Goal: Information Seeking & Learning: Learn about a topic

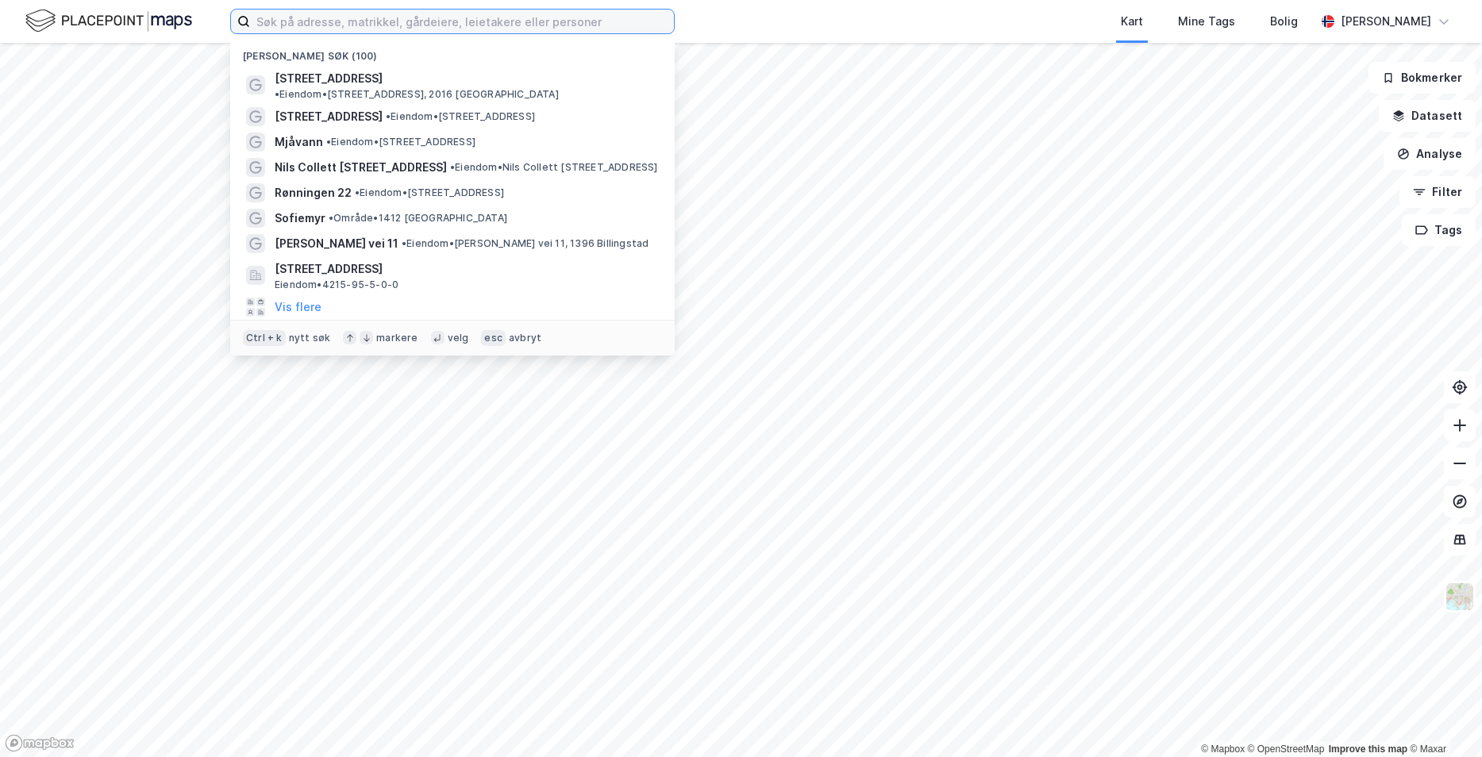
click at [420, 29] on input at bounding box center [462, 22] width 424 height 24
paste input "[STREET_ADDRESS]"
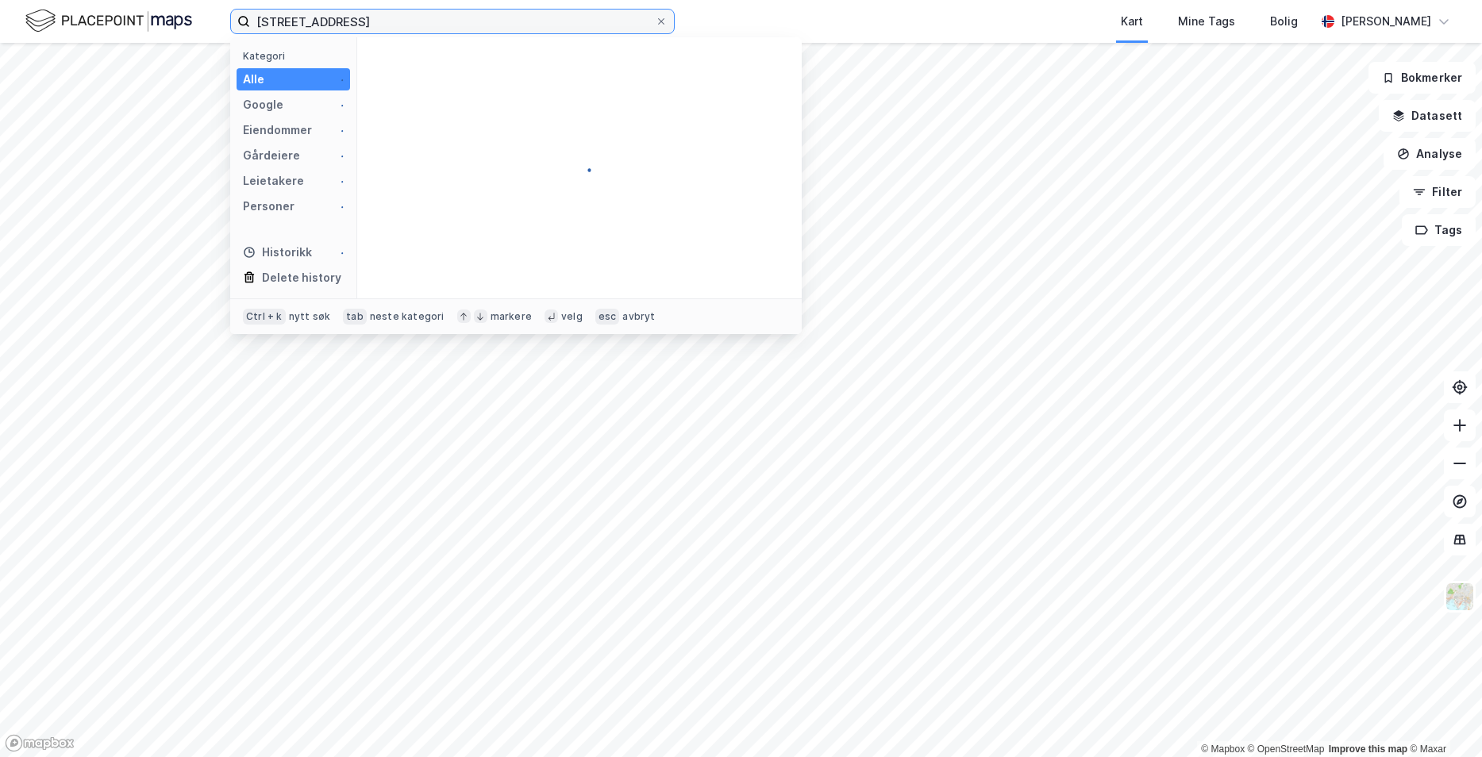
type input "[STREET_ADDRESS]"
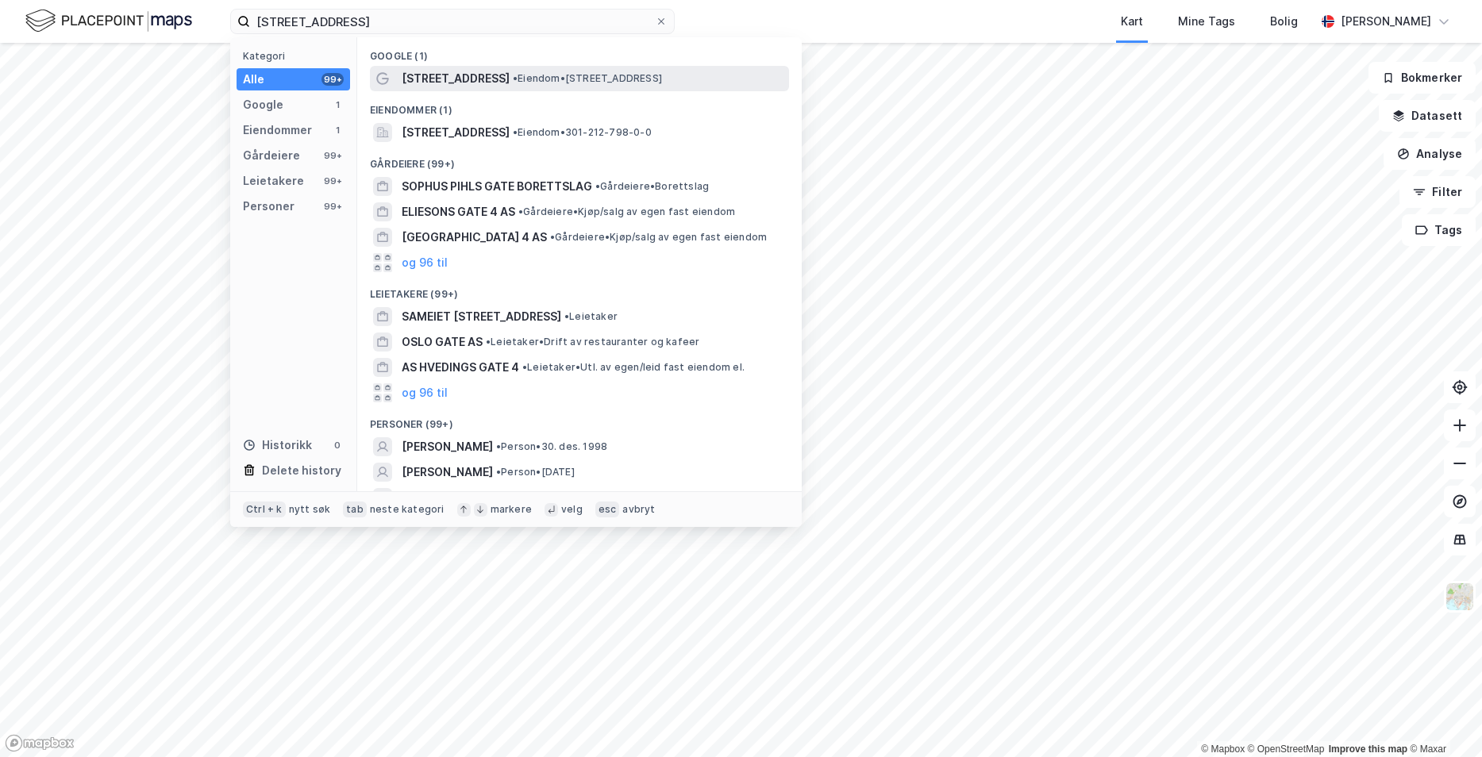
click at [444, 79] on span "[STREET_ADDRESS]" at bounding box center [456, 78] width 108 height 19
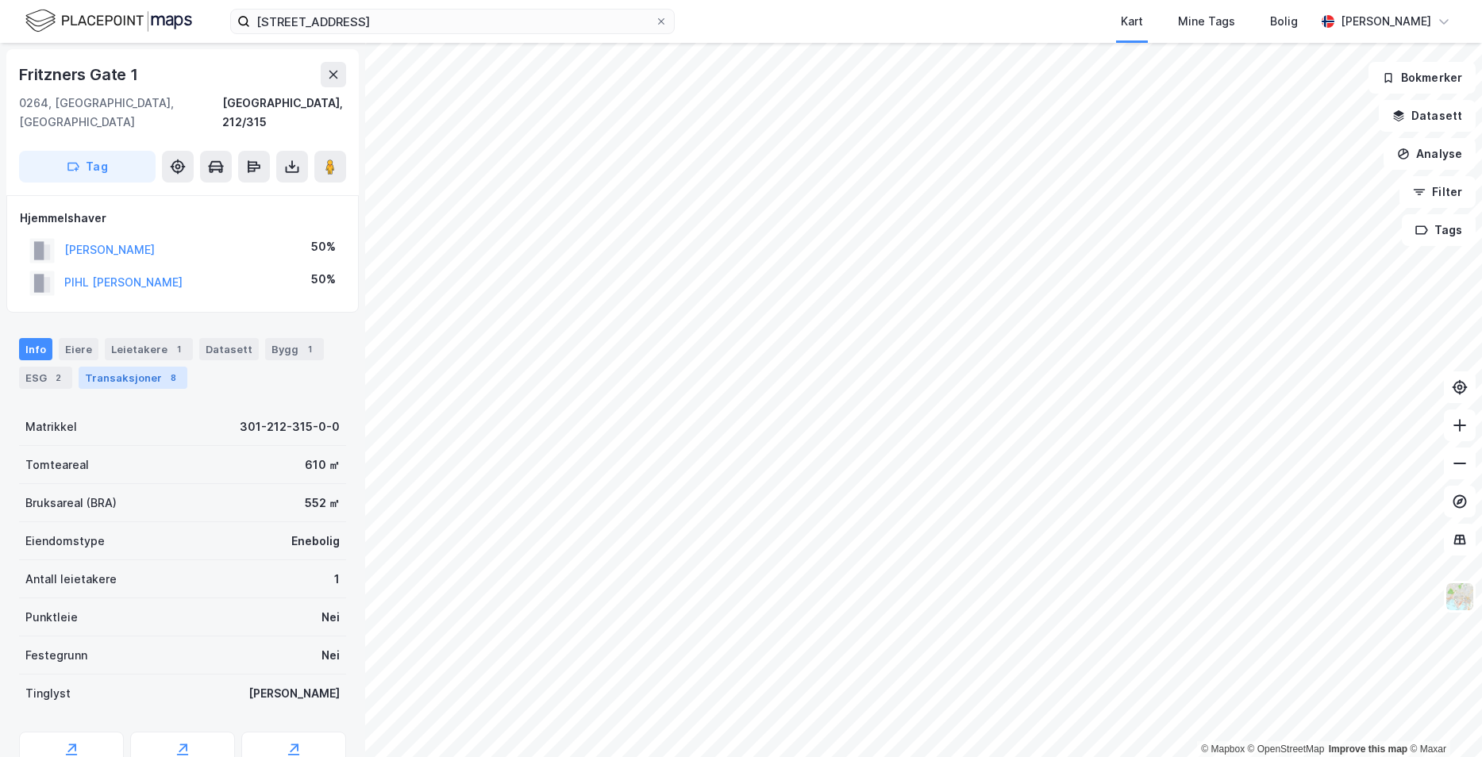
click at [121, 367] on div "Transaksjoner 8" at bounding box center [133, 378] width 109 height 22
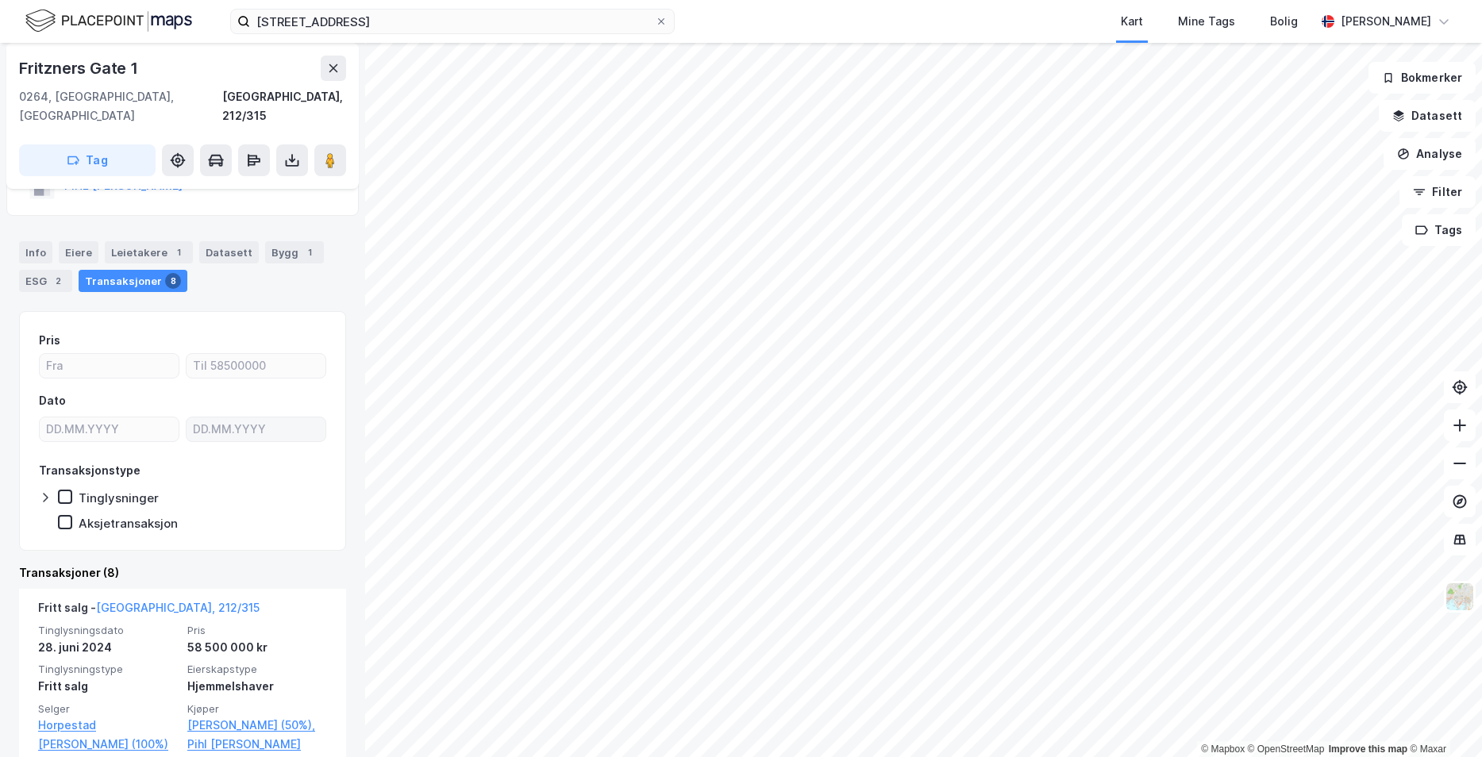
scroll to position [171, 0]
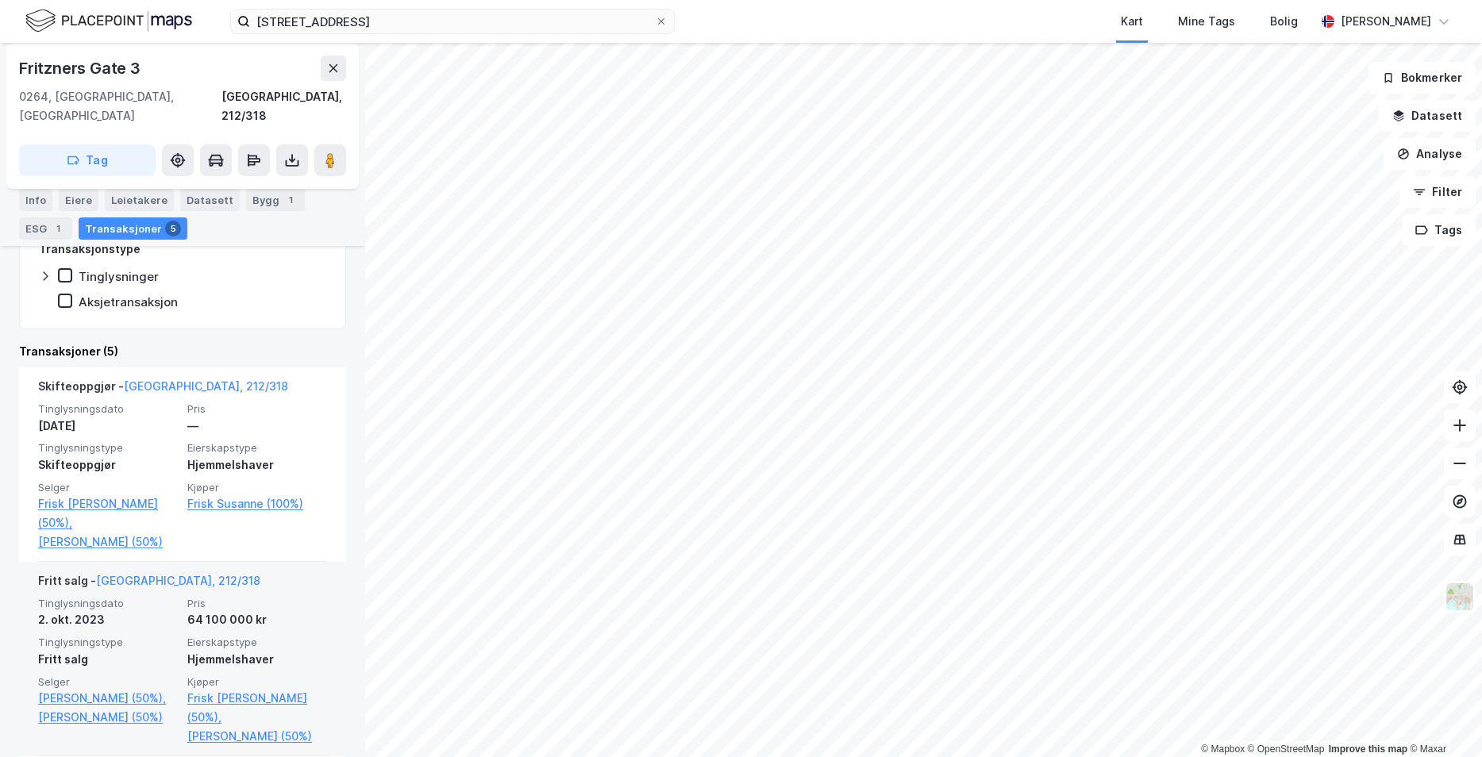
scroll to position [343, 0]
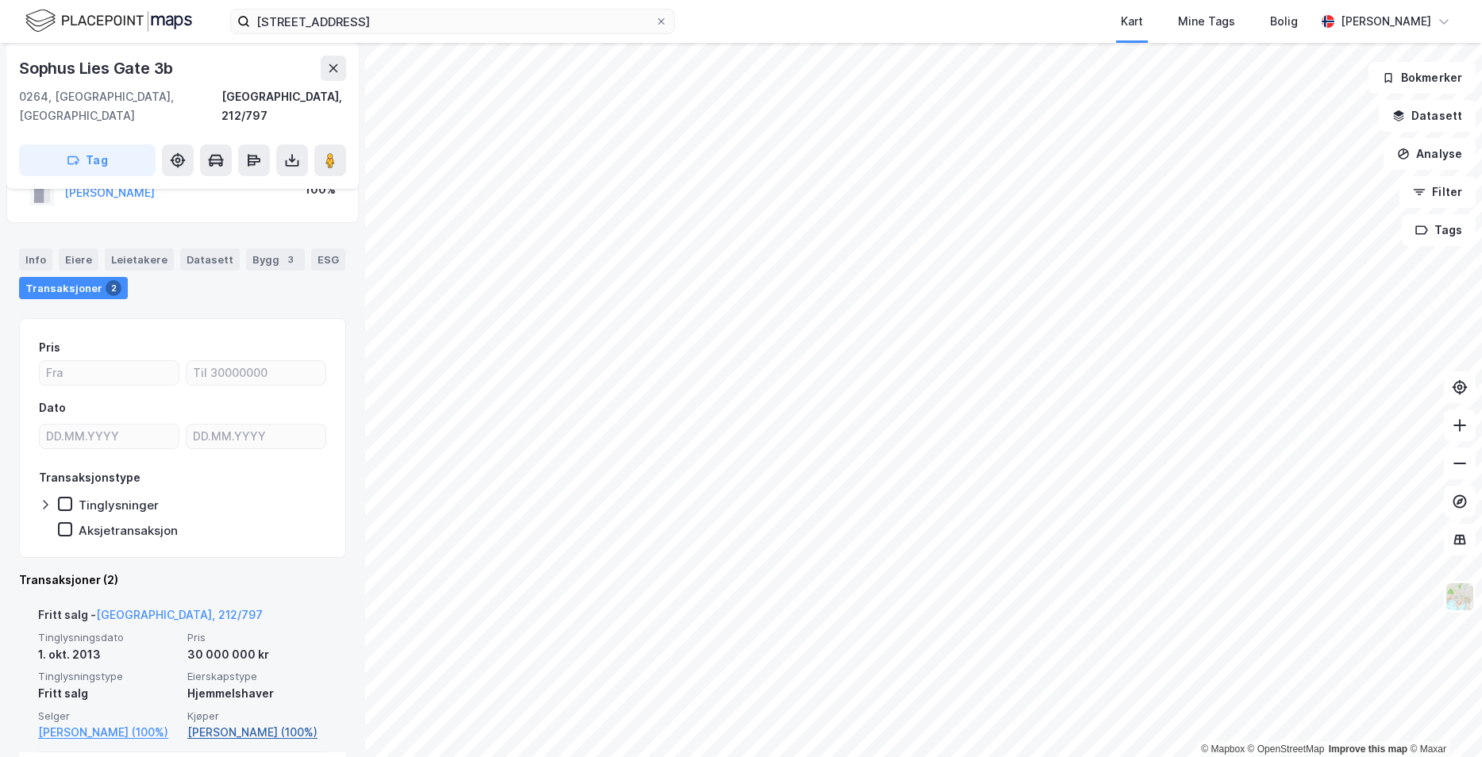
scroll to position [56, 0]
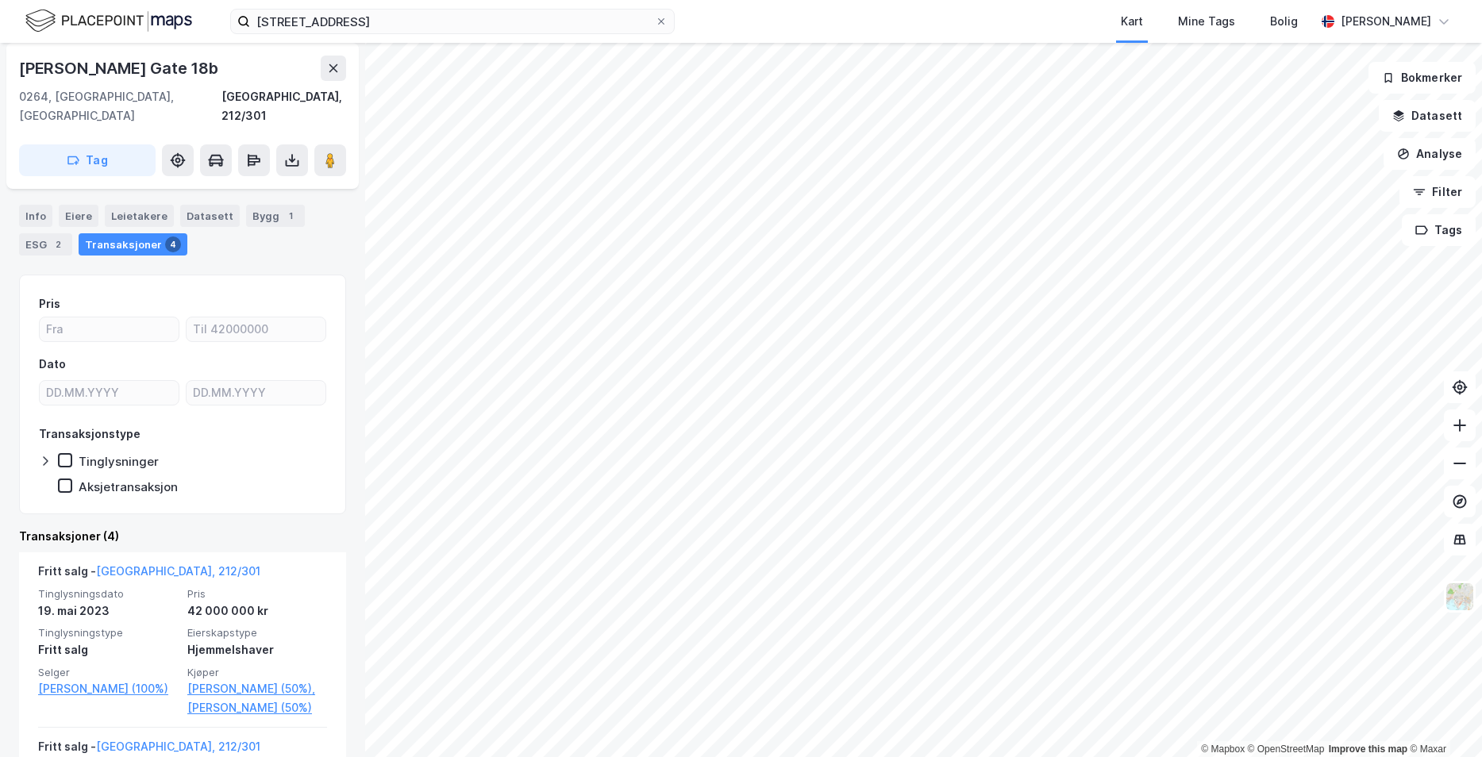
scroll to position [114, 0]
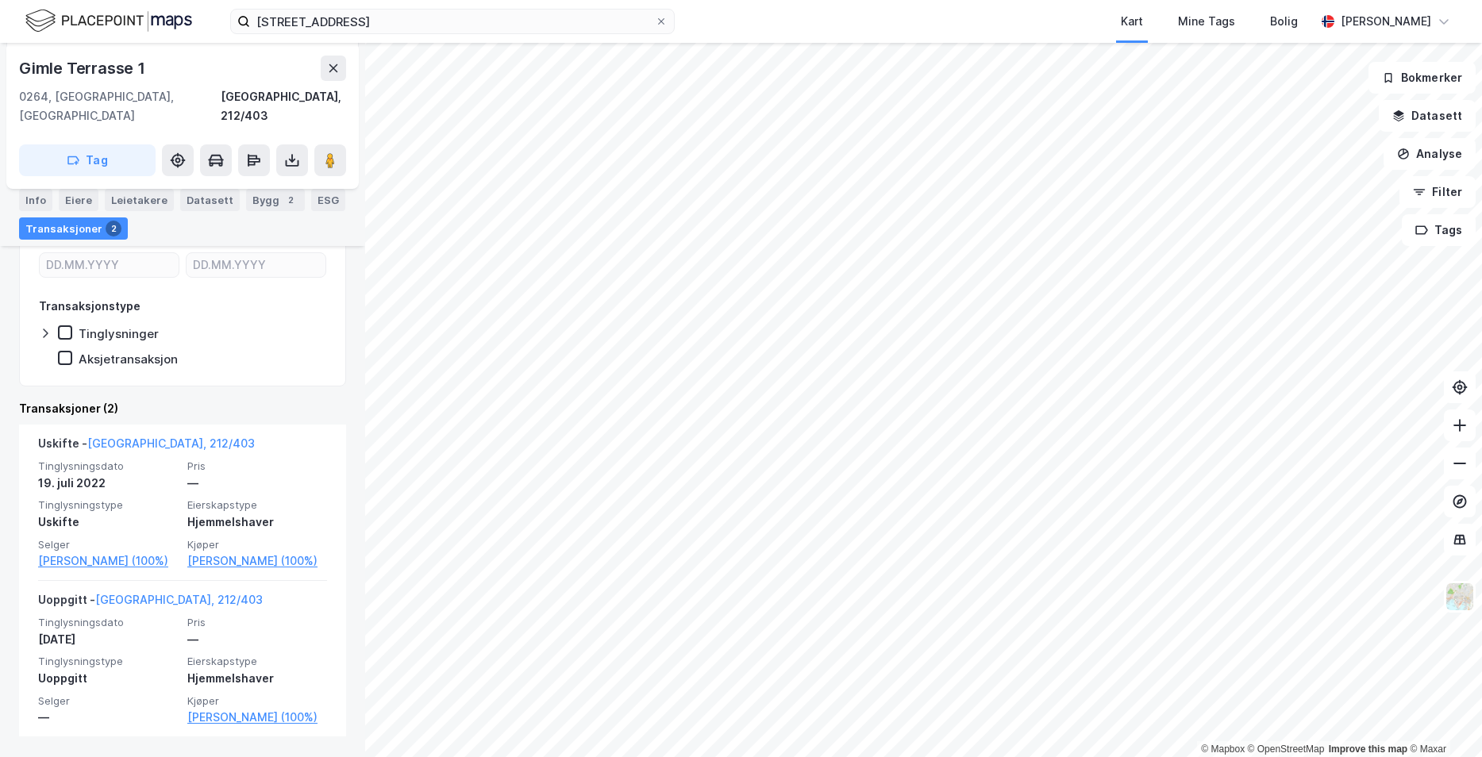
scroll to position [246, 0]
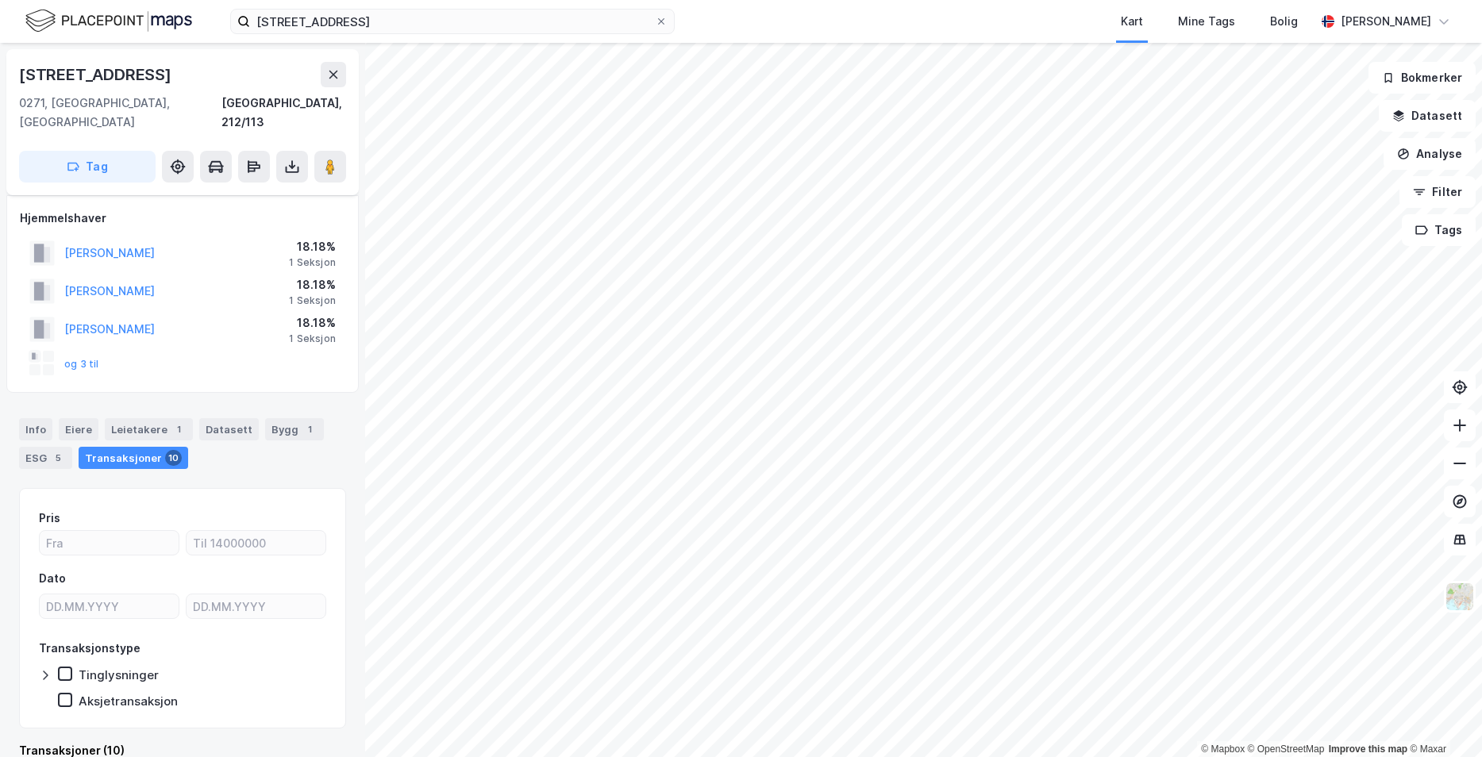
scroll to position [10, 0]
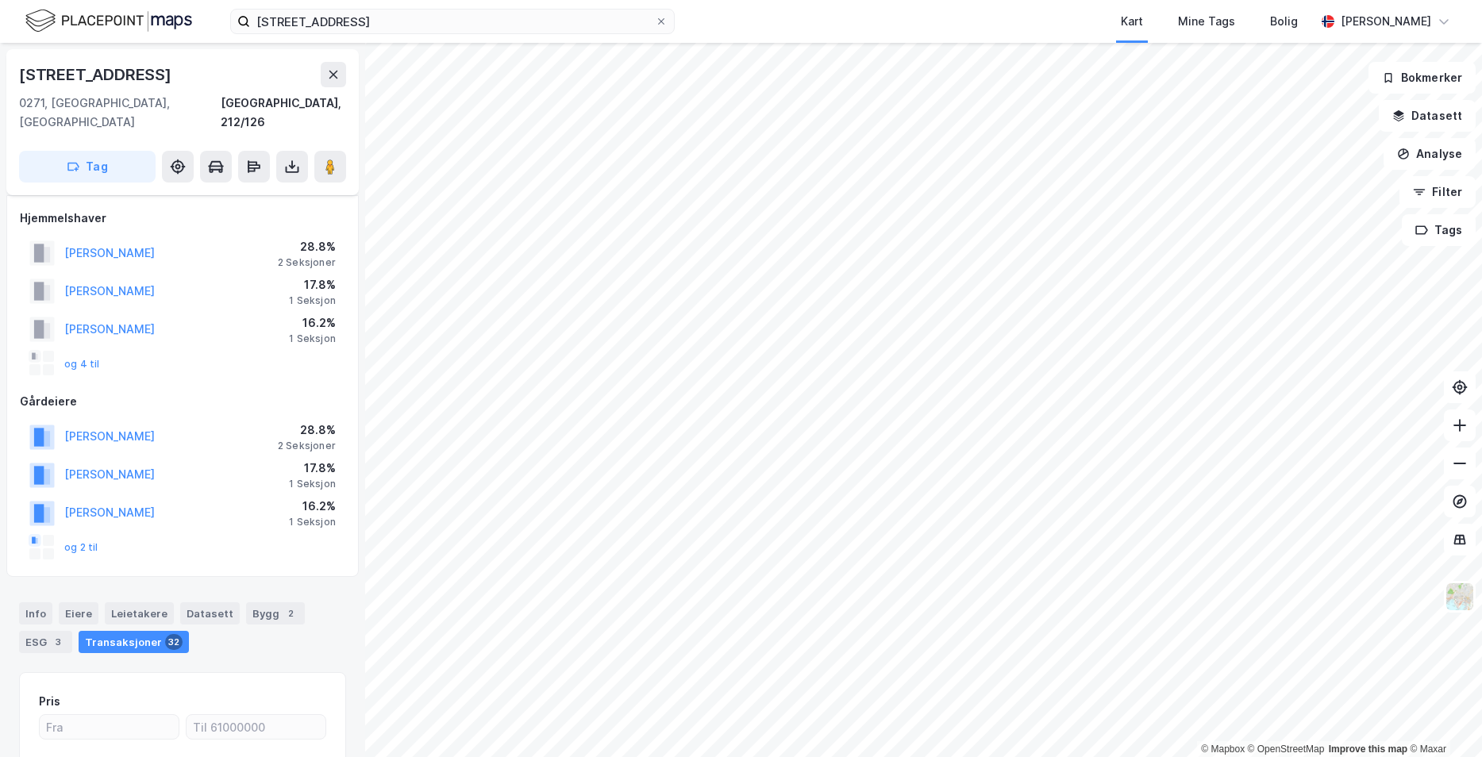
scroll to position [10, 0]
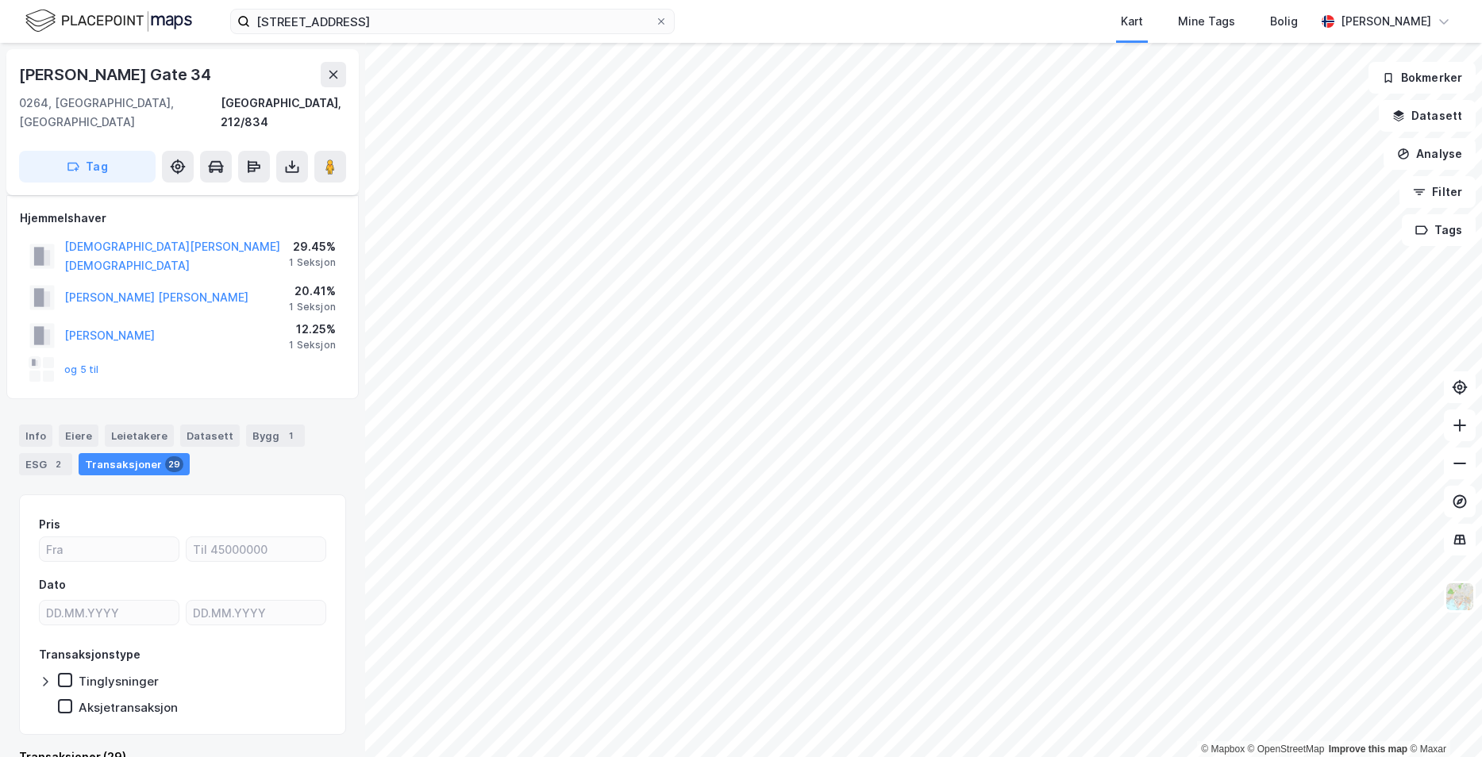
scroll to position [10, 0]
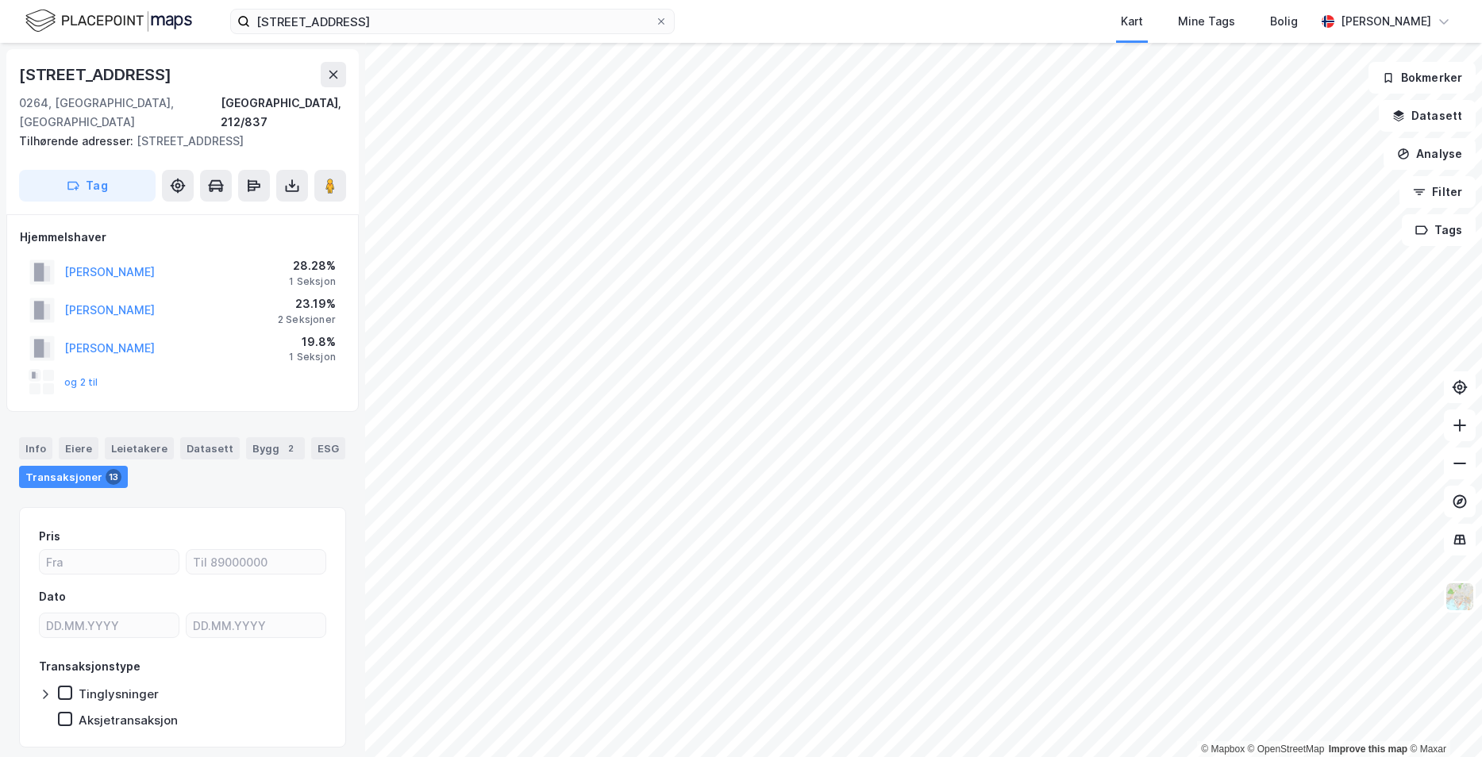
scroll to position [10, 0]
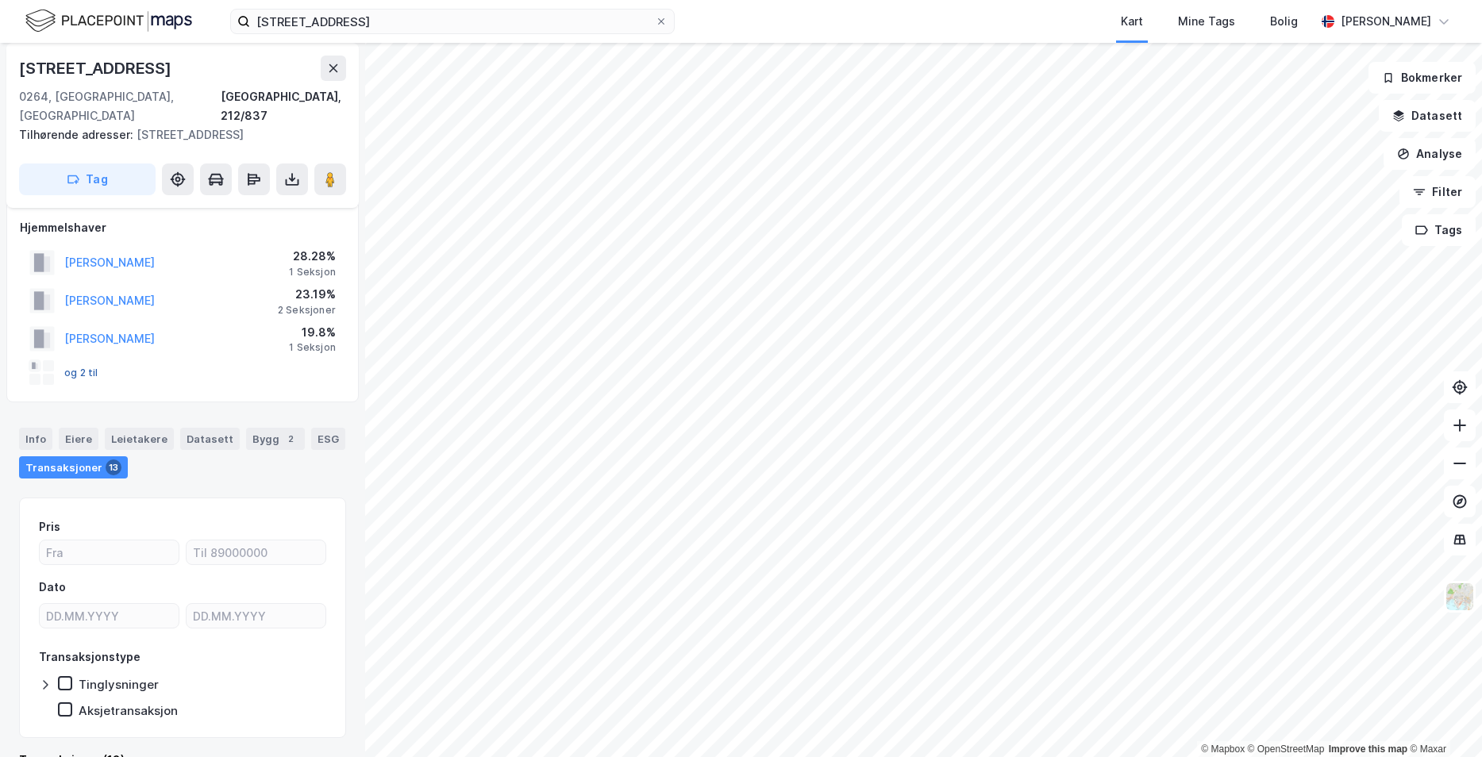
click at [0, 0] on button "og 2 til" at bounding box center [0, 0] width 0 height 0
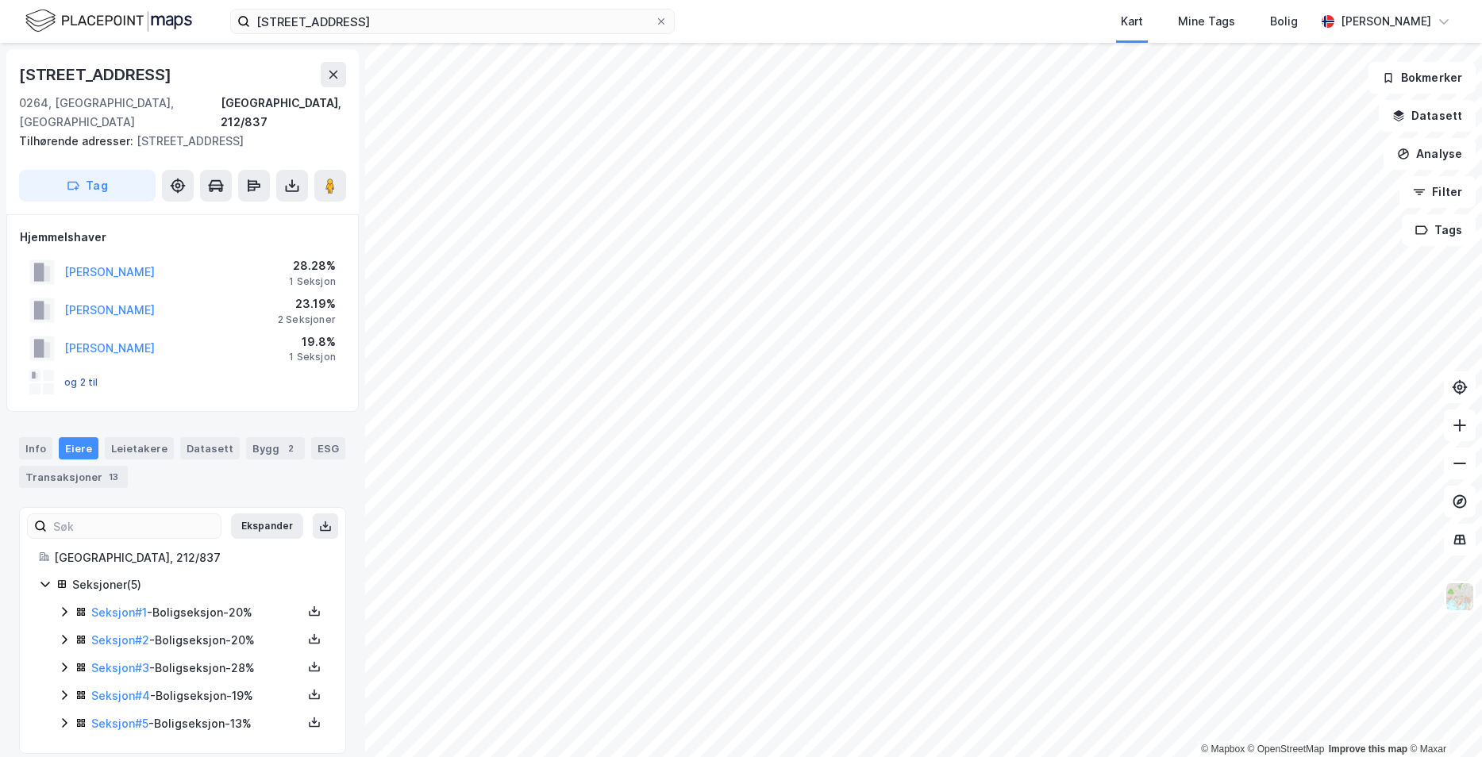
click at [0, 0] on button "og 2 til" at bounding box center [0, 0] width 0 height 0
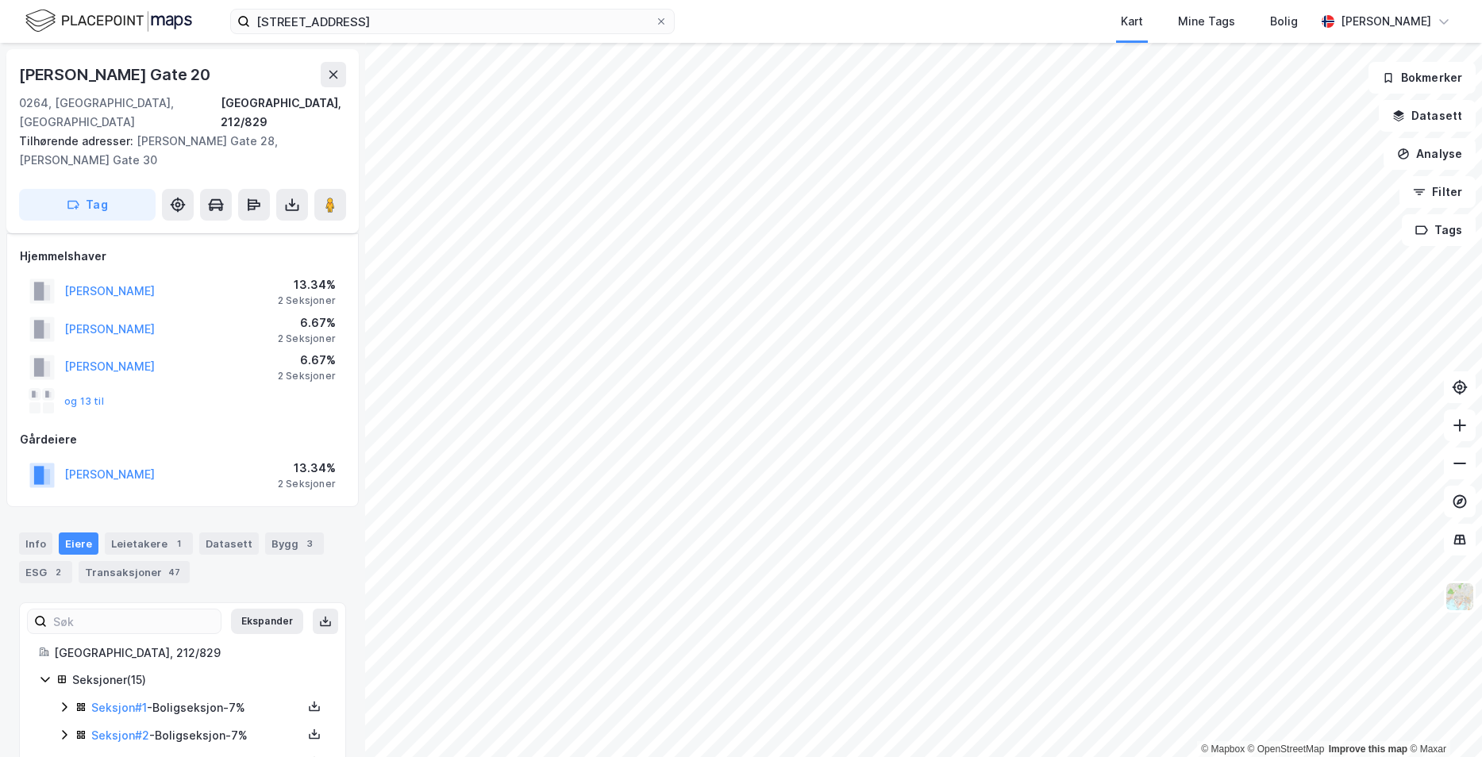
scroll to position [10, 0]
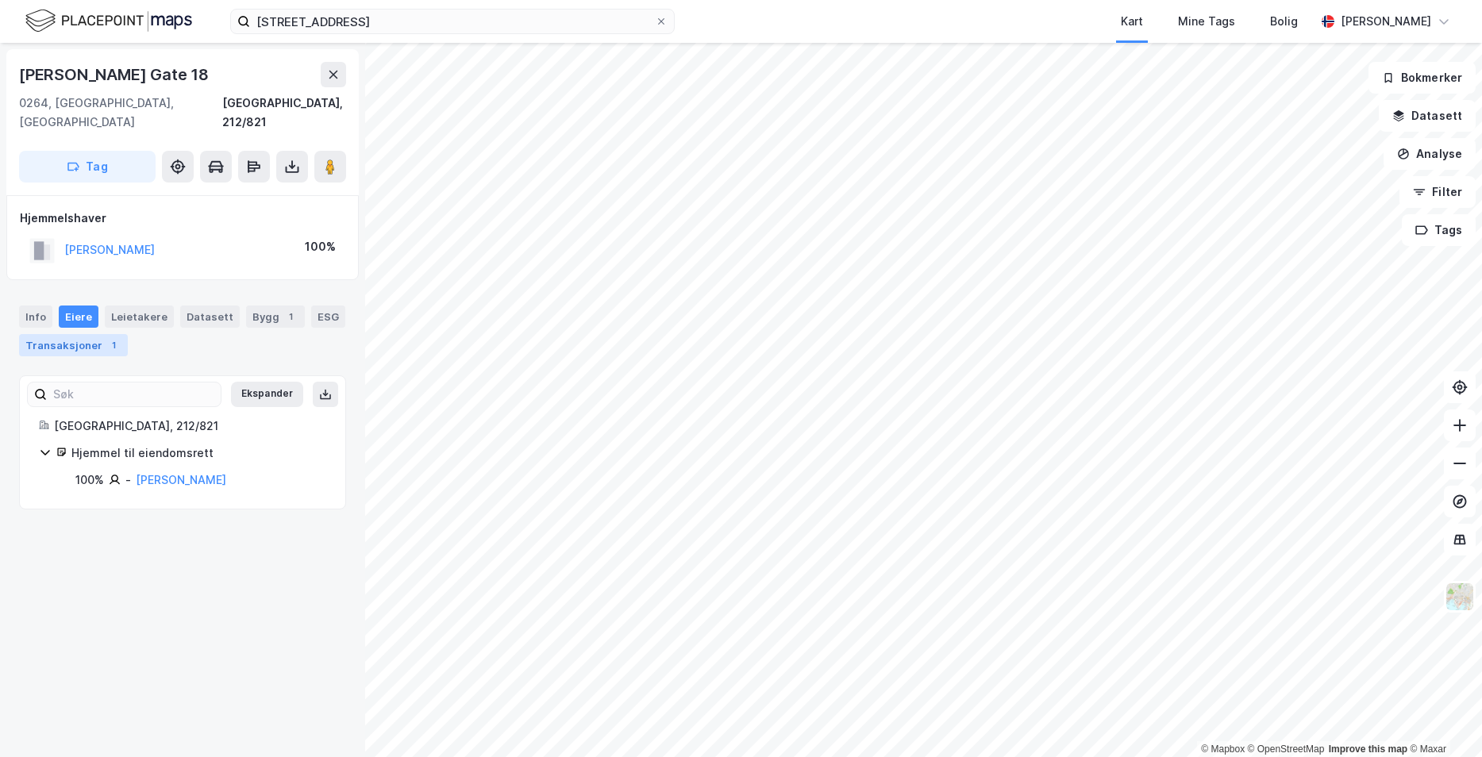
click at [57, 334] on div "Transaksjoner 1" at bounding box center [73, 345] width 109 height 22
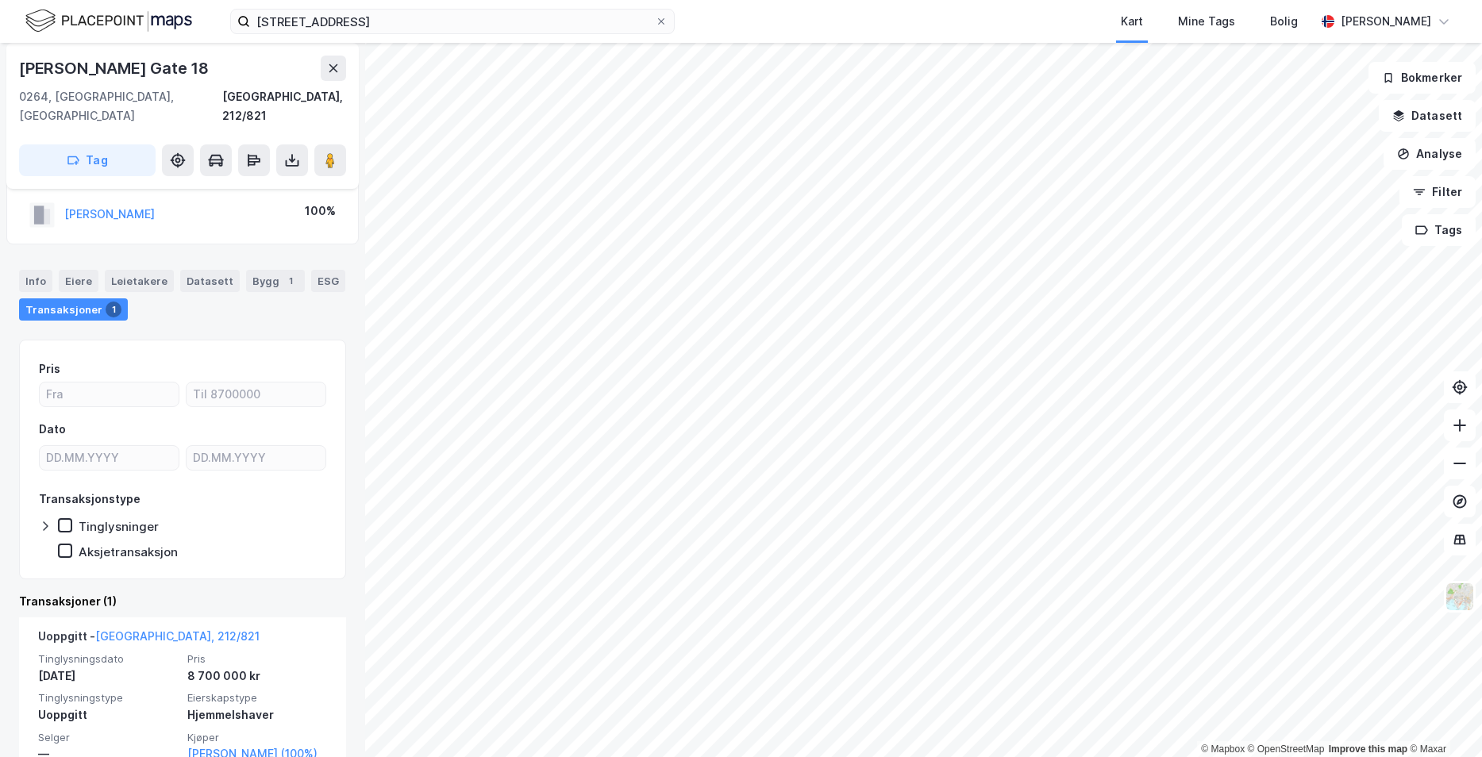
scroll to position [71, 0]
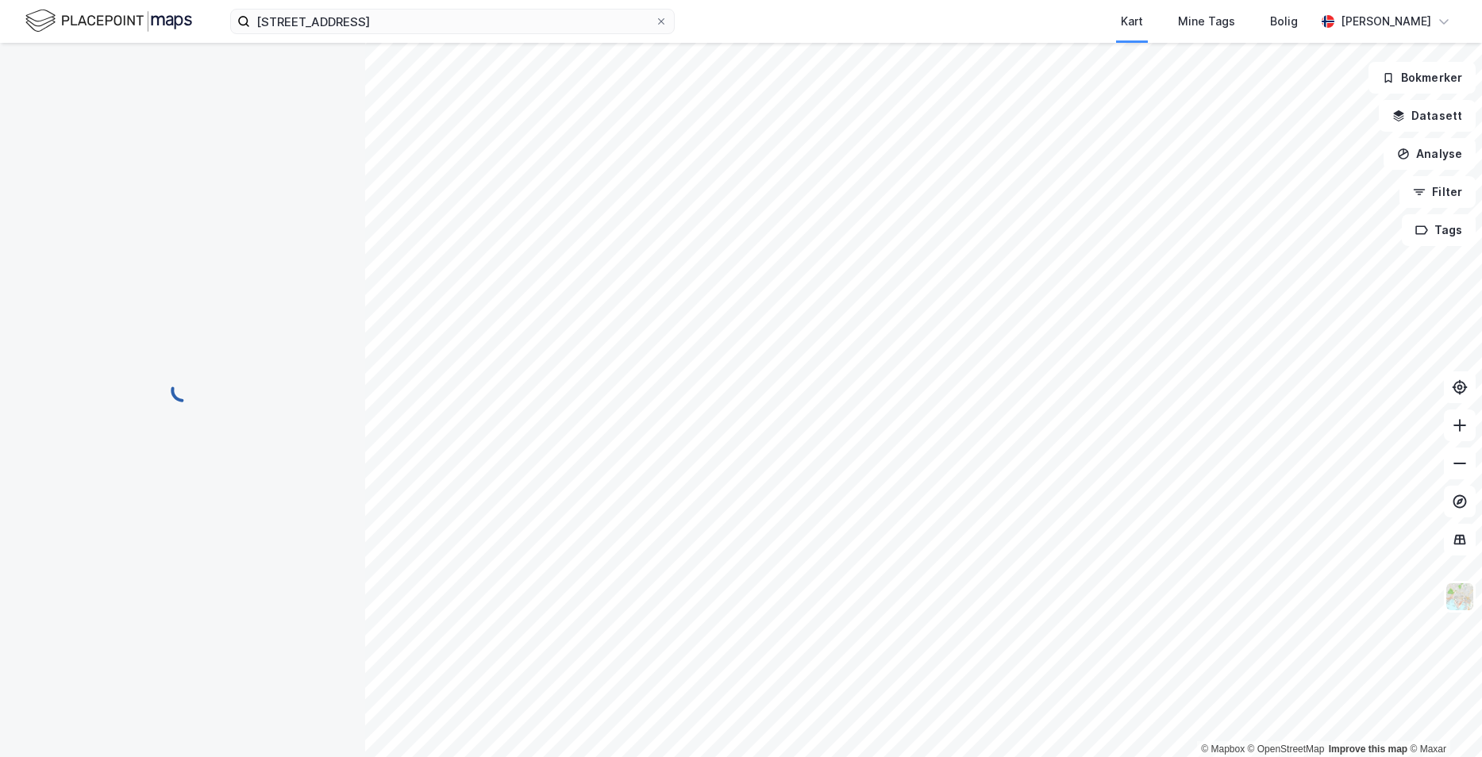
scroll to position [10, 0]
